Goal: Check status: Check status

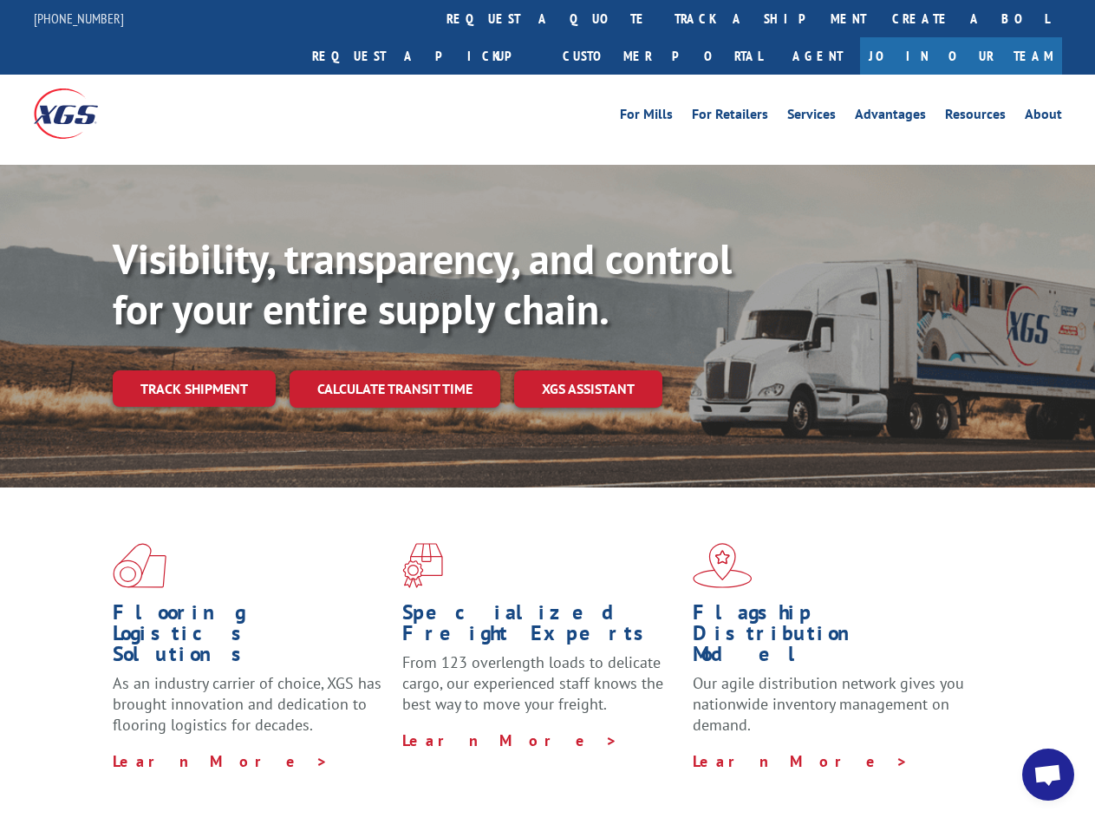
click at [547, 408] on div "Visibility, transparency, and control for your entire supply chain. Track shipm…" at bounding box center [604, 355] width 982 height 242
click at [662, 18] on link "track a shipment" at bounding box center [771, 18] width 218 height 37
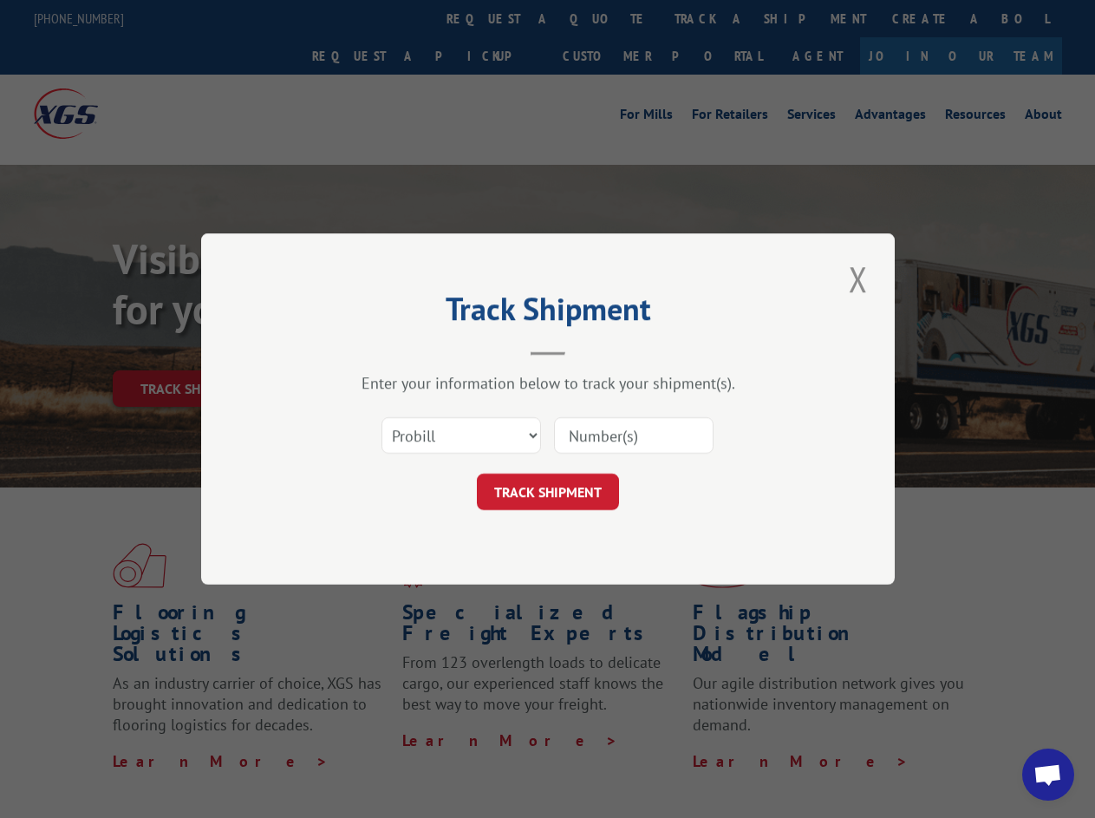
click at [605, 18] on div "Track Shipment Enter your information below to track your shipment(s). Select c…" at bounding box center [547, 409] width 1095 height 818
click at [714, 18] on div "Track Shipment Enter your information below to track your shipment(s). Select c…" at bounding box center [547, 409] width 1095 height 818
click at [193, 350] on div "Track Shipment Enter your information below to track your shipment(s). Select c…" at bounding box center [547, 409] width 1095 height 818
click at [394, 350] on header "Track Shipment" at bounding box center [548, 326] width 520 height 59
click at [589, 350] on header "Track Shipment" at bounding box center [548, 326] width 520 height 59
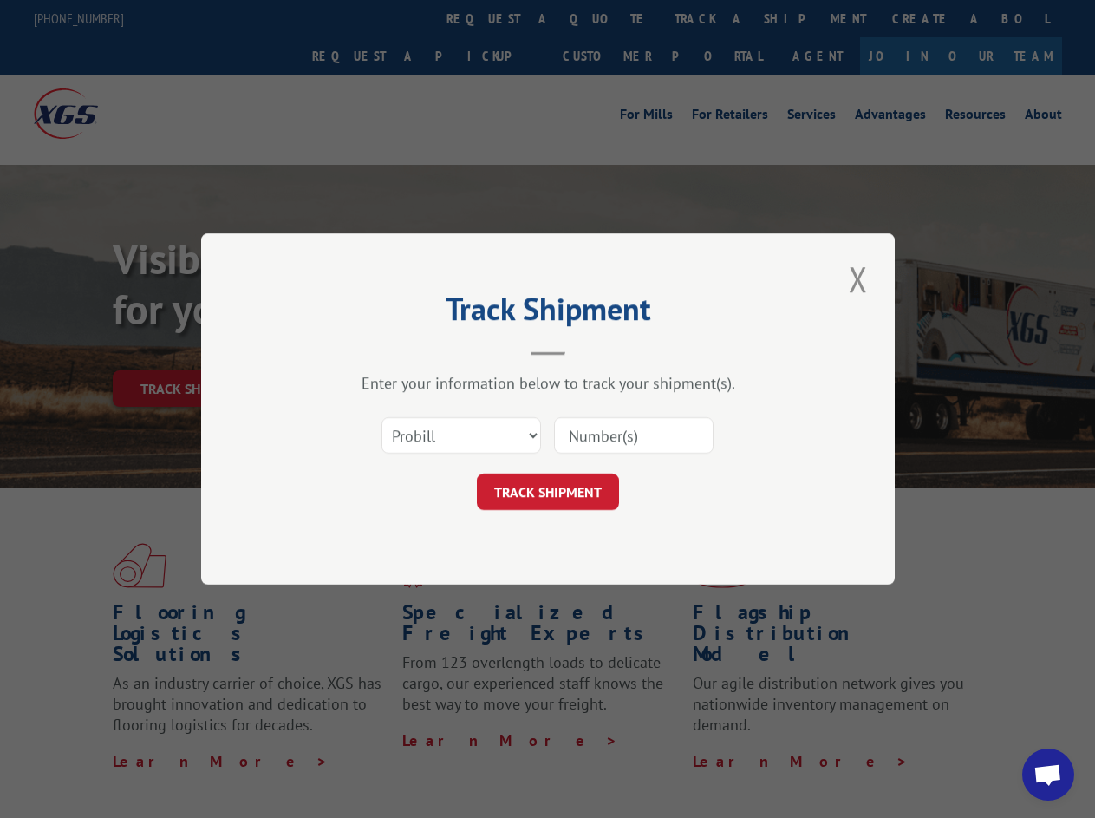
click at [1048, 774] on span "Open chat" at bounding box center [1048, 776] width 29 height 24
